Goal: Information Seeking & Learning: Find specific fact

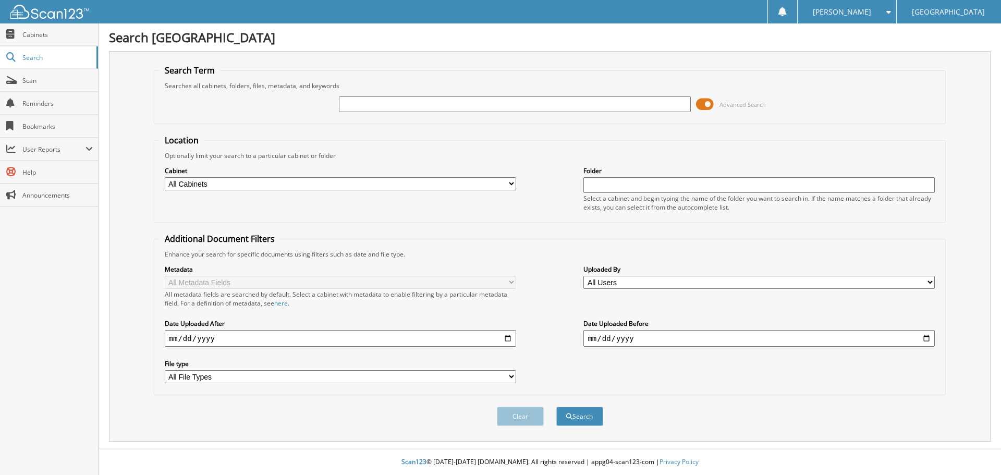
click at [540, 104] on input "text" at bounding box center [514, 104] width 351 height 16
type input "505866"
click at [594, 416] on button "Search" at bounding box center [579, 416] width 47 height 19
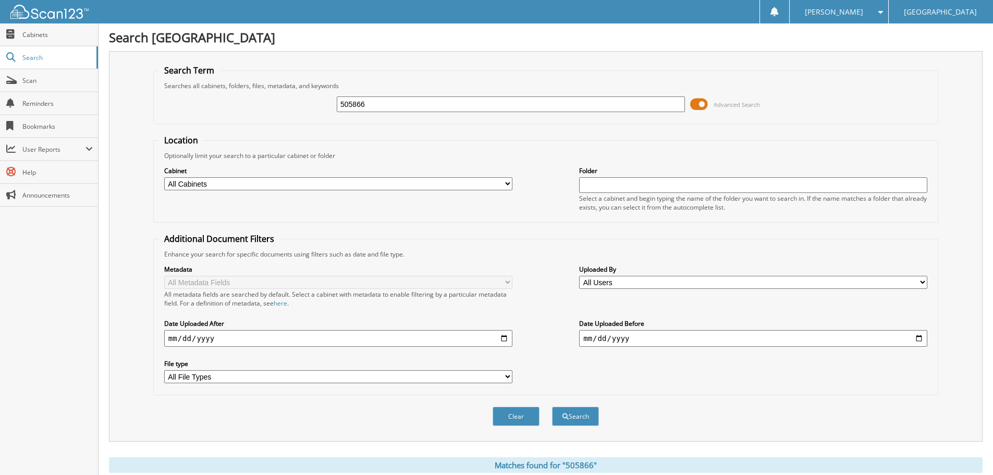
click at [702, 105] on span at bounding box center [699, 104] width 18 height 16
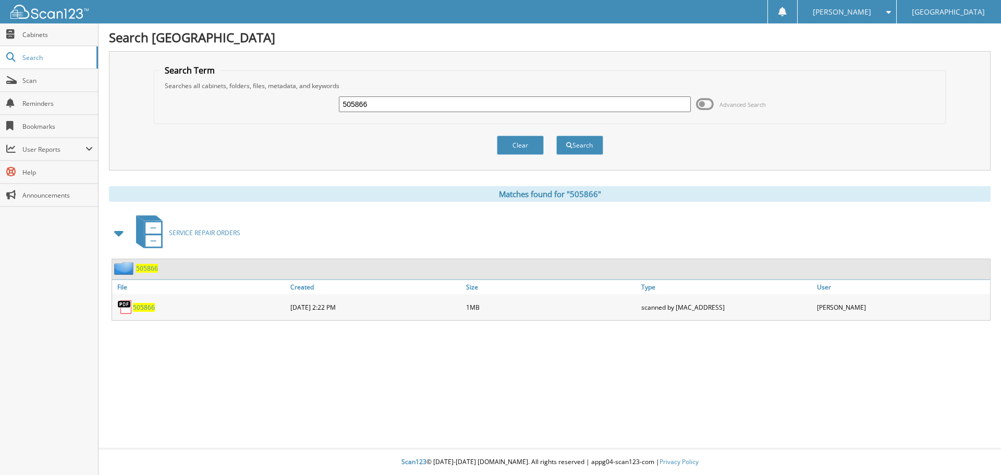
click at [145, 309] on span "505866" at bounding box center [144, 307] width 22 height 9
click at [531, 147] on button "Clear" at bounding box center [520, 145] width 47 height 19
